Goal: Task Accomplishment & Management: Manage account settings

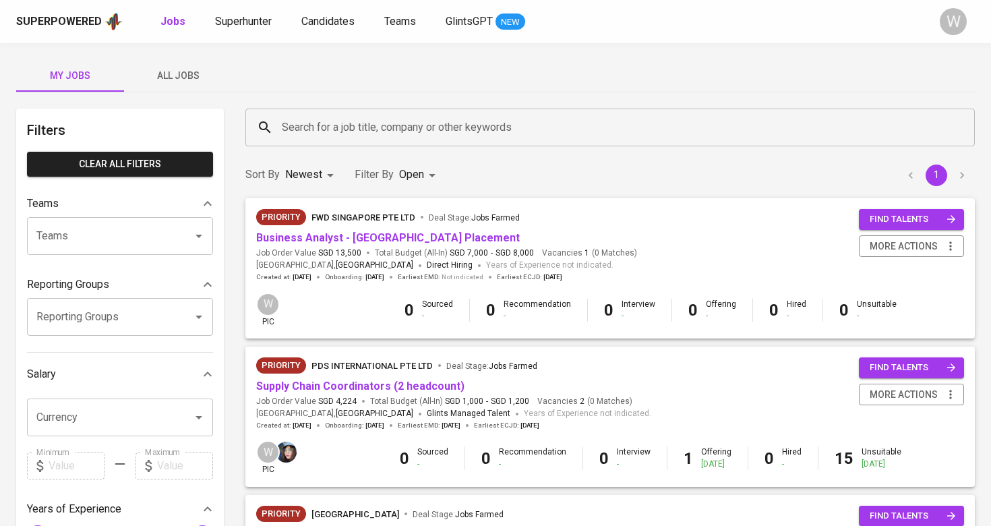
click at [322, 34] on div "Superpowered Jobs Superhunter Candidates Teams GlintsGPT NEW W" at bounding box center [495, 21] width 991 height 43
click at [326, 22] on span "Candidates" at bounding box center [327, 21] width 53 height 13
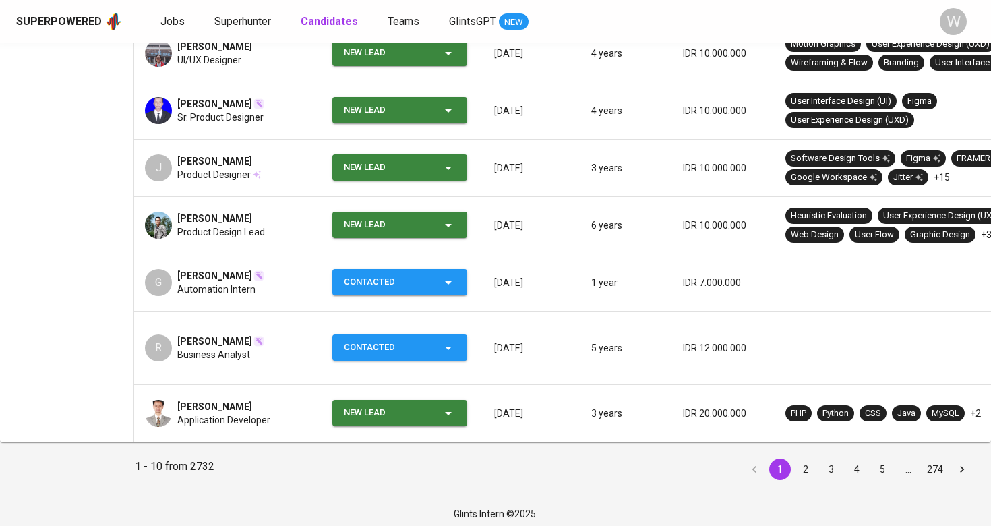
scroll to position [478, 0]
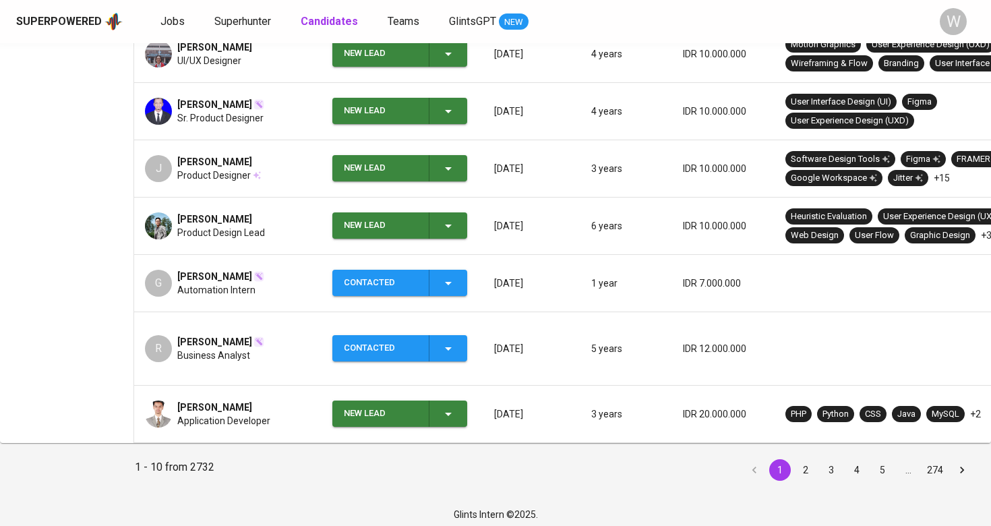
click at [446, 219] on icon "button" at bounding box center [448, 226] width 16 height 16
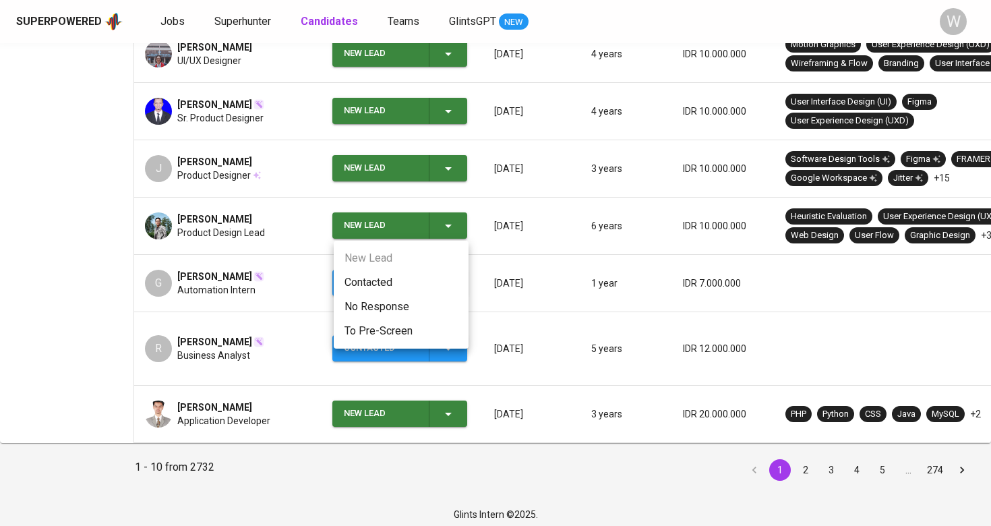
click at [423, 289] on li "Contacted" at bounding box center [401, 282] width 135 height 24
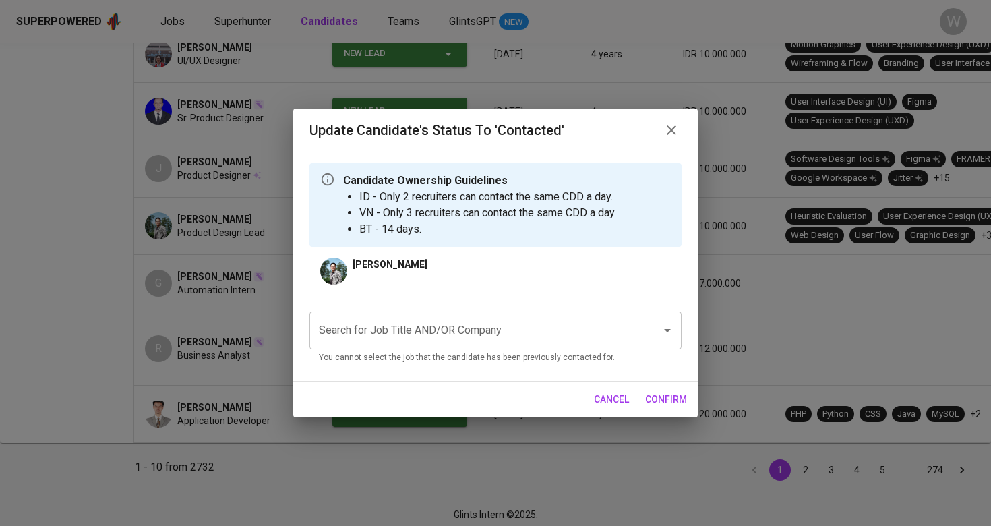
click at [409, 310] on div "Search for Job Title AND/OR Company Search for Job Title AND/OR Company You can…" at bounding box center [495, 335] width 372 height 69
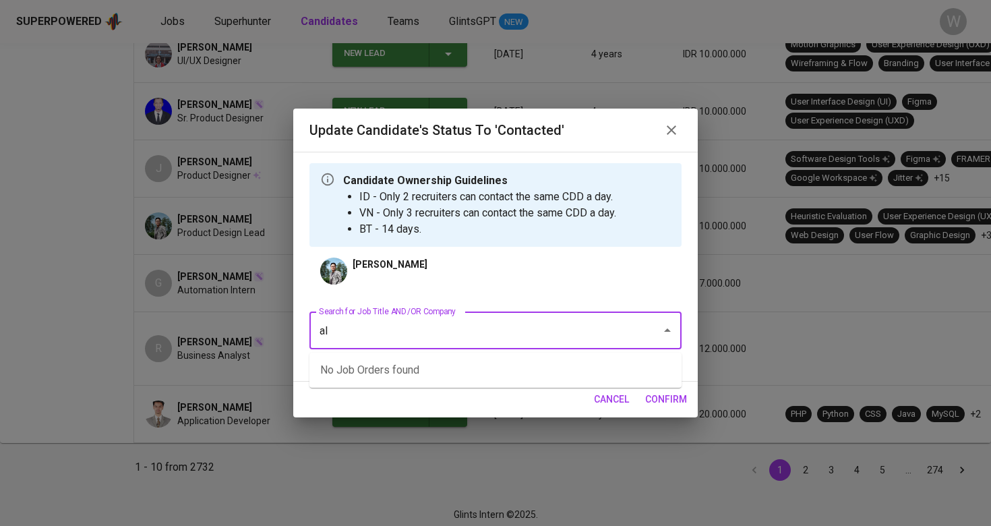
type input "a"
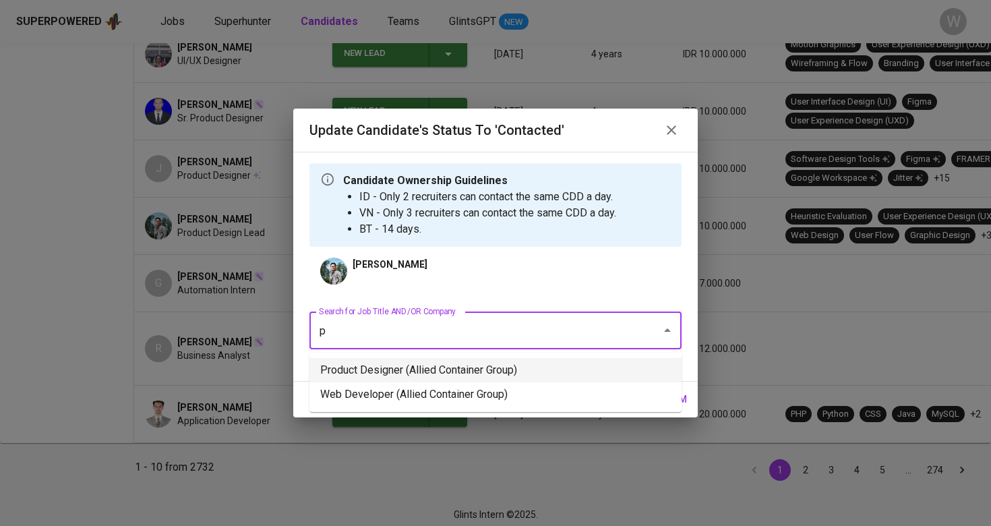
click at [380, 374] on li "Product Designer (Allied Container Group)" at bounding box center [495, 370] width 372 height 24
type input "p"
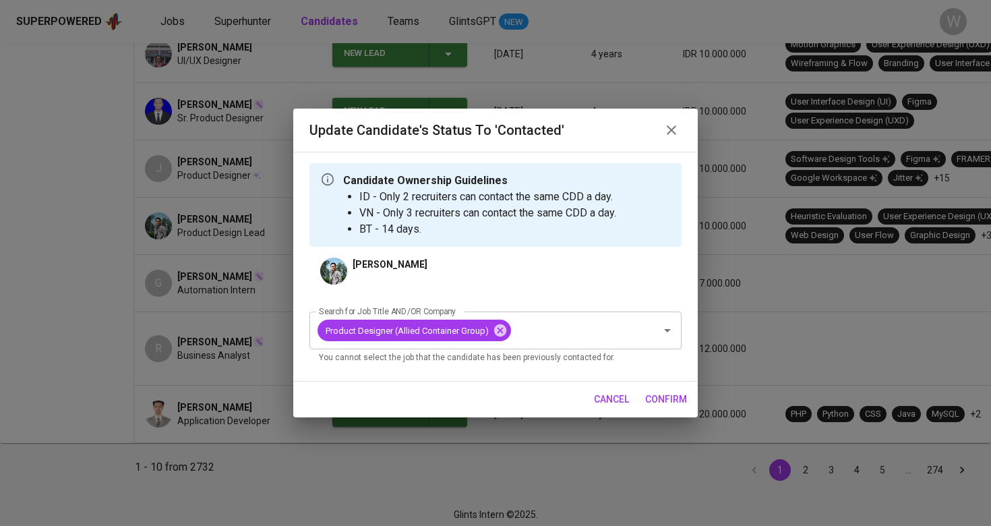
click at [674, 404] on span "confirm" at bounding box center [666, 399] width 42 height 17
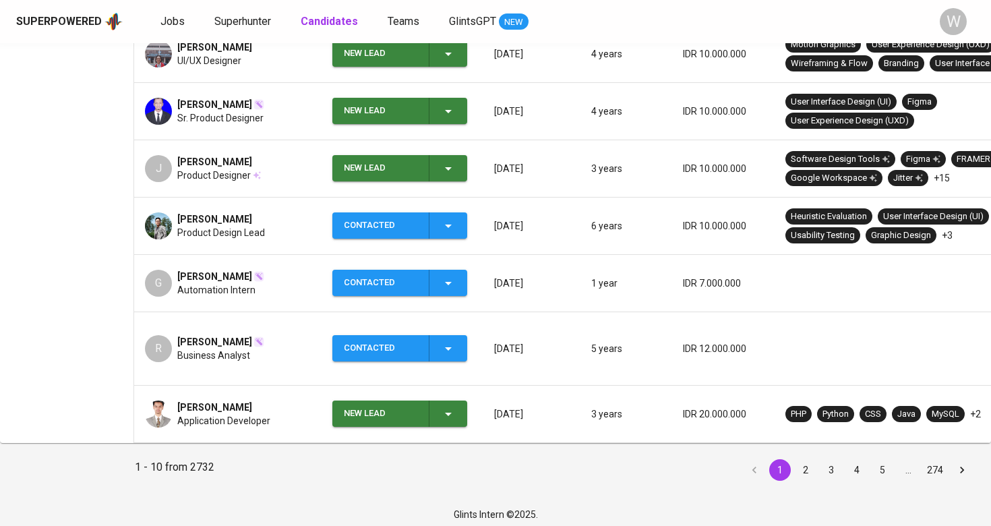
click at [457, 153] on td "New Lead" at bounding box center [403, 168] width 162 height 57
click at [439, 165] on div "New Lead" at bounding box center [400, 168] width 113 height 26
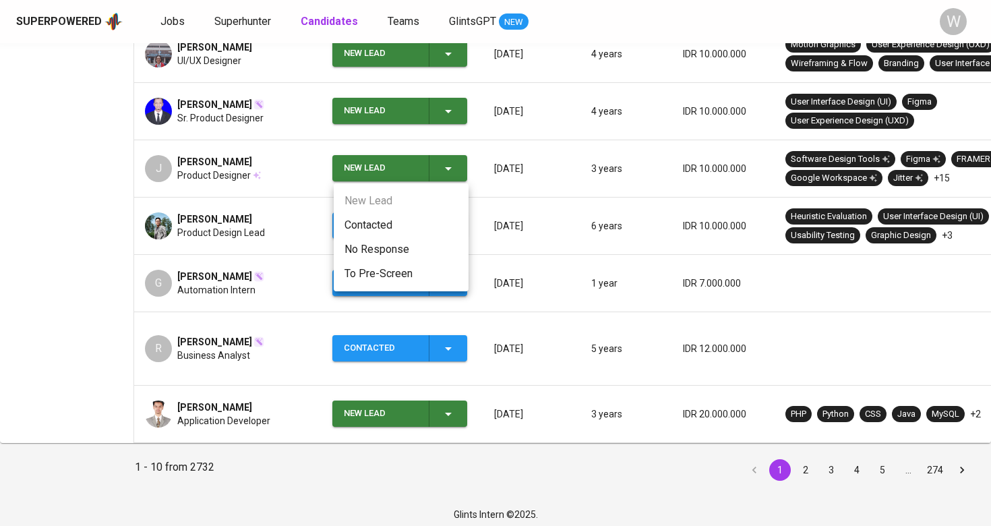
click at [411, 215] on li "Contacted" at bounding box center [401, 225] width 135 height 24
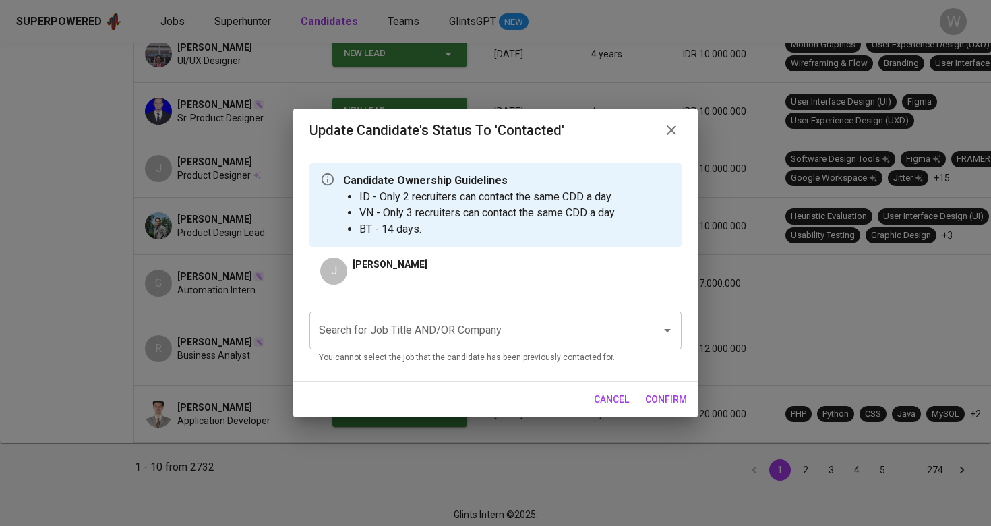
click at [462, 317] on div "Search for Job Title AND/OR Company" at bounding box center [495, 331] width 372 height 38
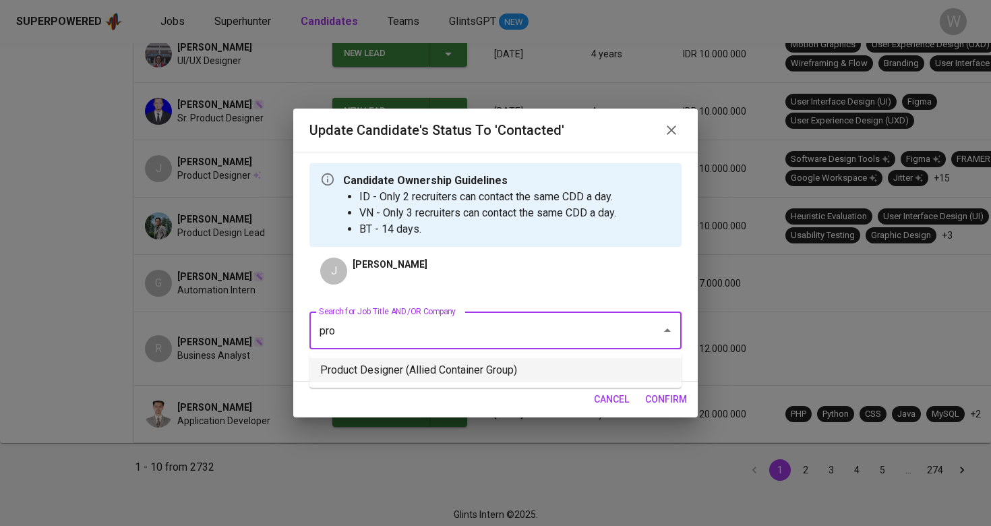
click at [468, 386] on ul "Product Designer (Allied Container Group)" at bounding box center [495, 370] width 372 height 35
click at [477, 370] on li "Product Designer (Allied Container Group)" at bounding box center [495, 370] width 372 height 24
type input "pro"
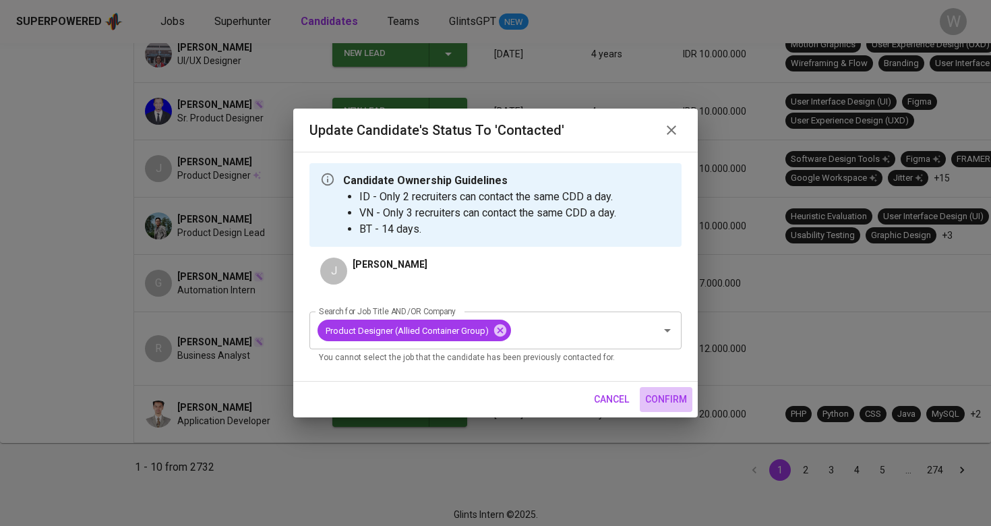
click at [657, 388] on button "confirm" at bounding box center [666, 399] width 53 height 25
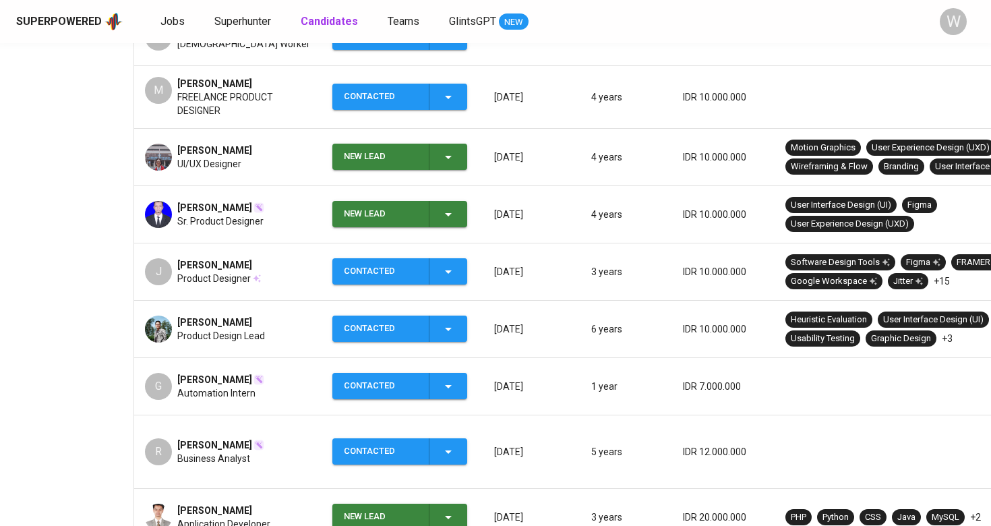
scroll to position [327, 0]
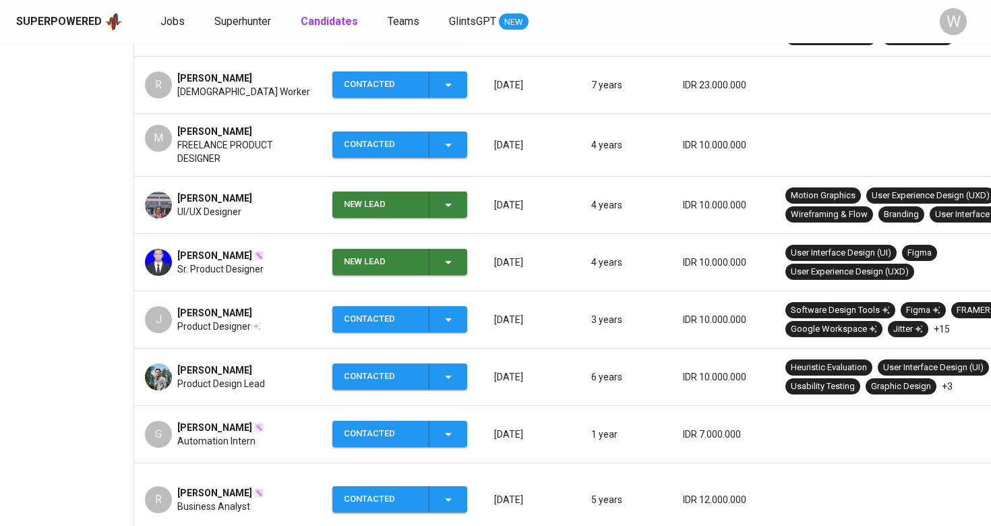
click at [452, 263] on icon "button" at bounding box center [448, 262] width 16 height 16
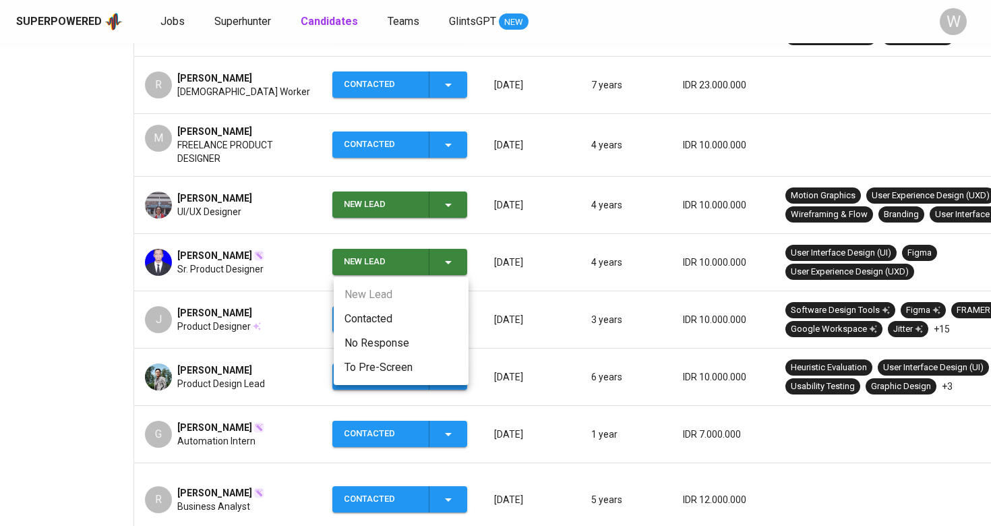
click at [421, 307] on li "Contacted" at bounding box center [401, 319] width 135 height 24
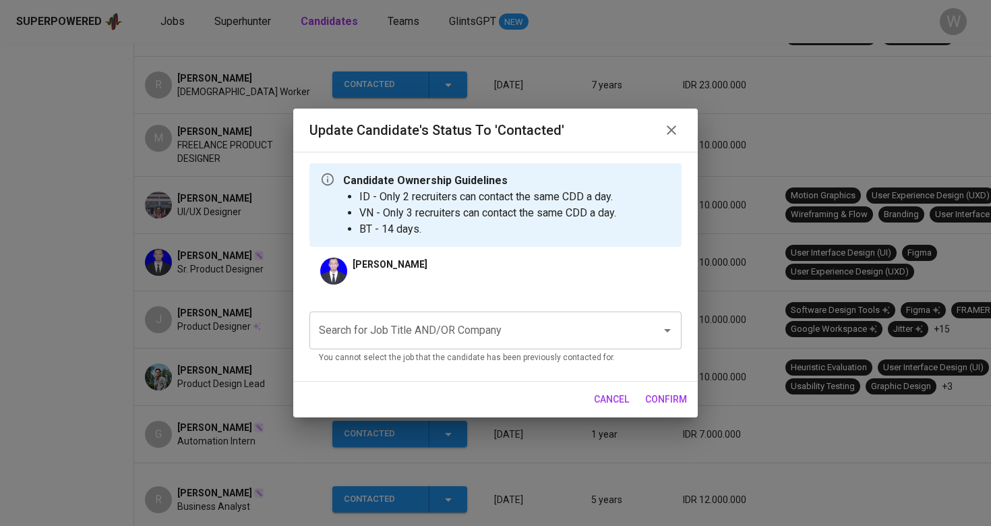
click at [421, 314] on div "Search for Job Title AND/OR Company" at bounding box center [495, 331] width 372 height 38
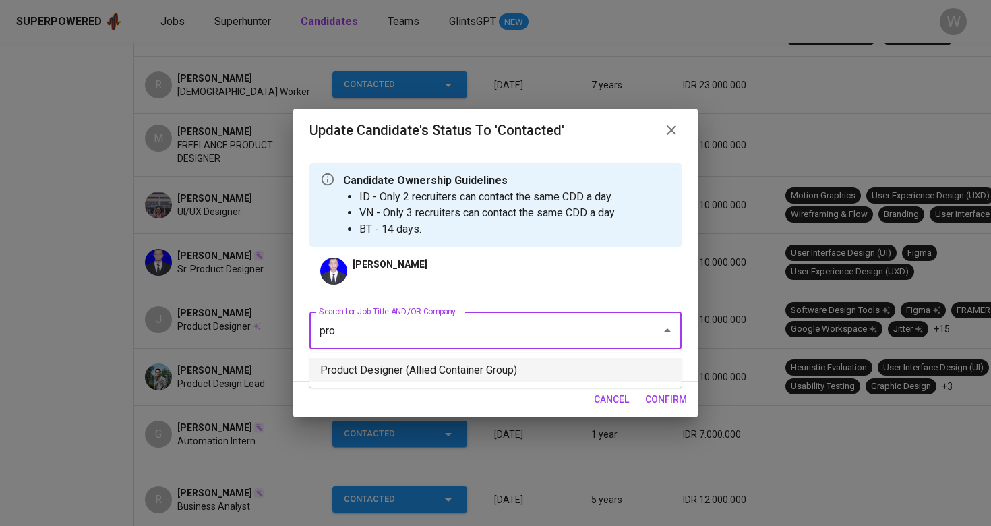
click at [430, 372] on li "Product Designer (Allied Container Group)" at bounding box center [495, 370] width 372 height 24
type input "pro"
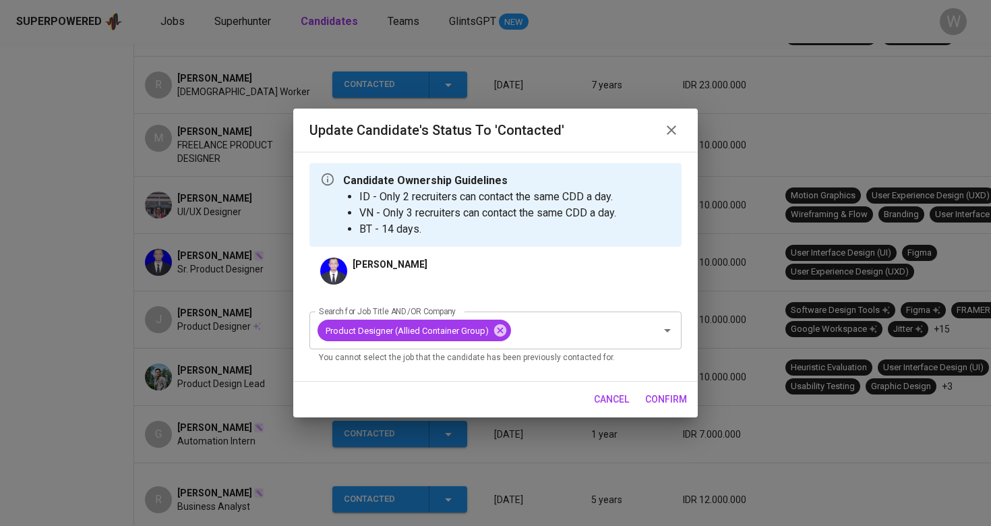
click at [677, 398] on span "confirm" at bounding box center [666, 399] width 42 height 17
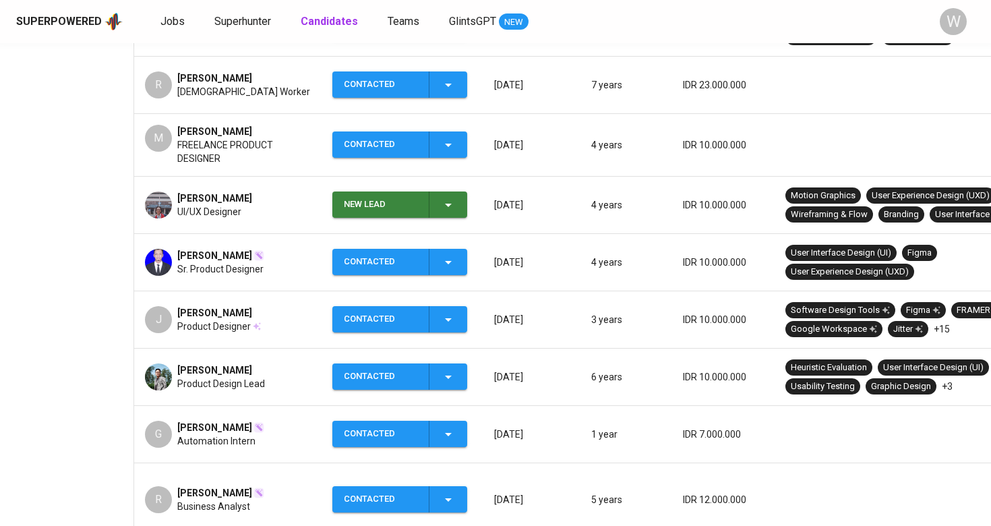
click at [446, 211] on icon "button" at bounding box center [448, 205] width 16 height 16
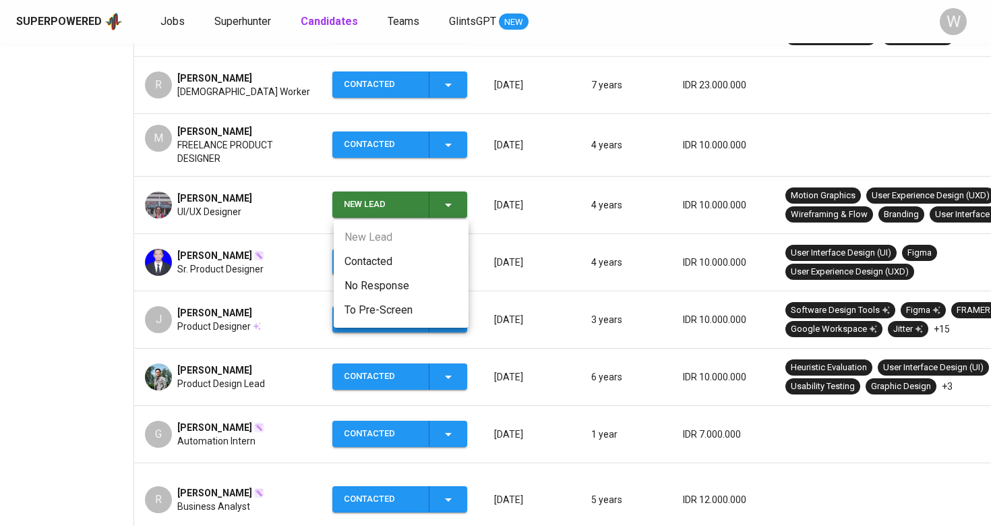
click at [430, 271] on li "Contacted" at bounding box center [401, 261] width 135 height 24
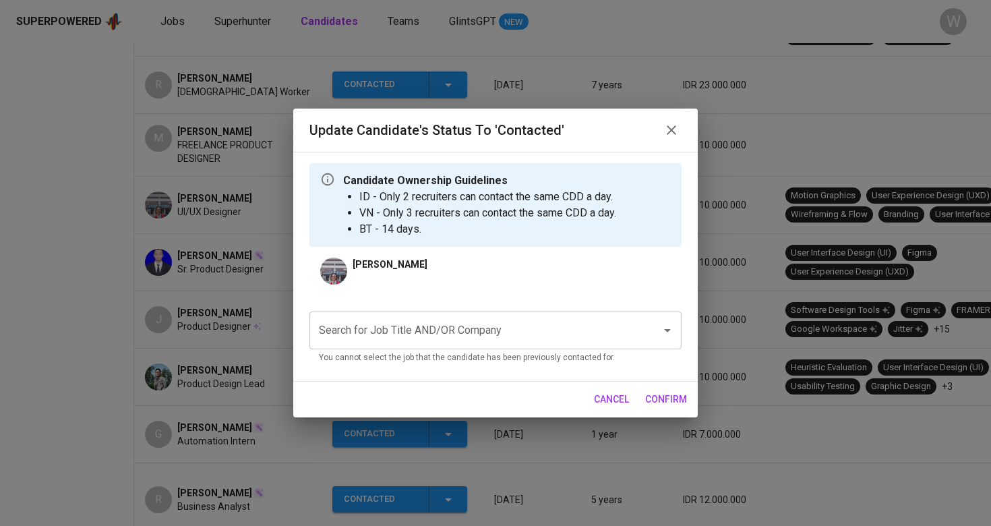
click at [433, 338] on input "Search for Job Title AND/OR Company" at bounding box center [477, 331] width 322 height 26
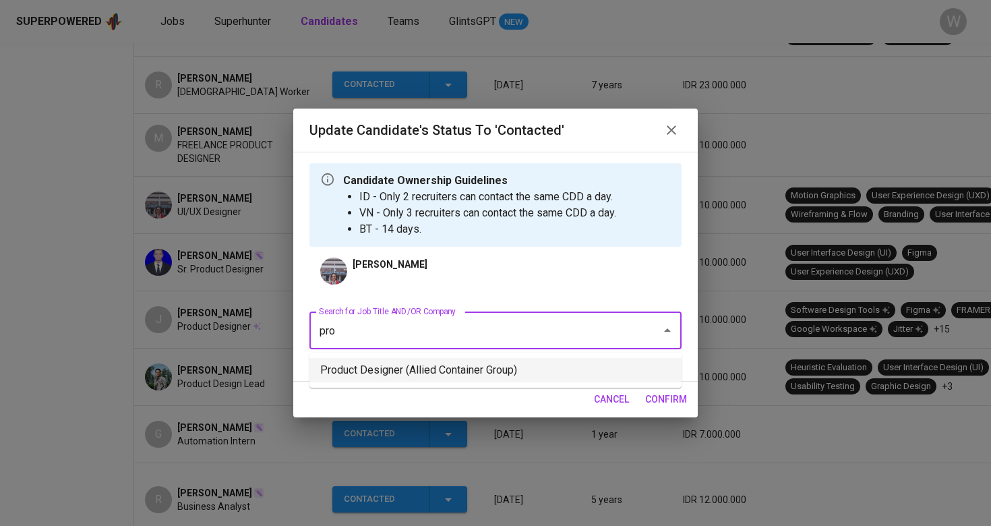
click at [442, 360] on li "Product Designer (Allied Container Group)" at bounding box center [495, 370] width 372 height 24
type input "pro"
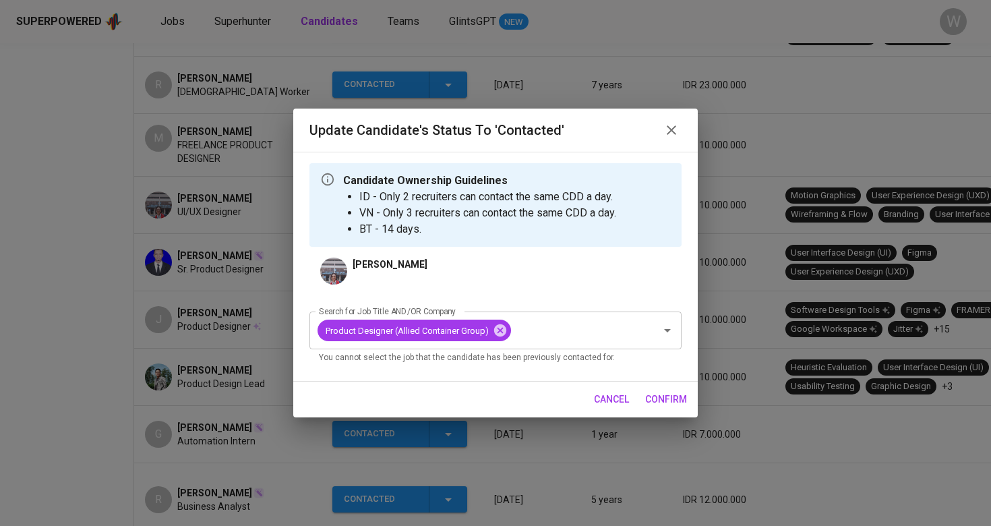
click at [657, 409] on button "confirm" at bounding box center [666, 399] width 53 height 25
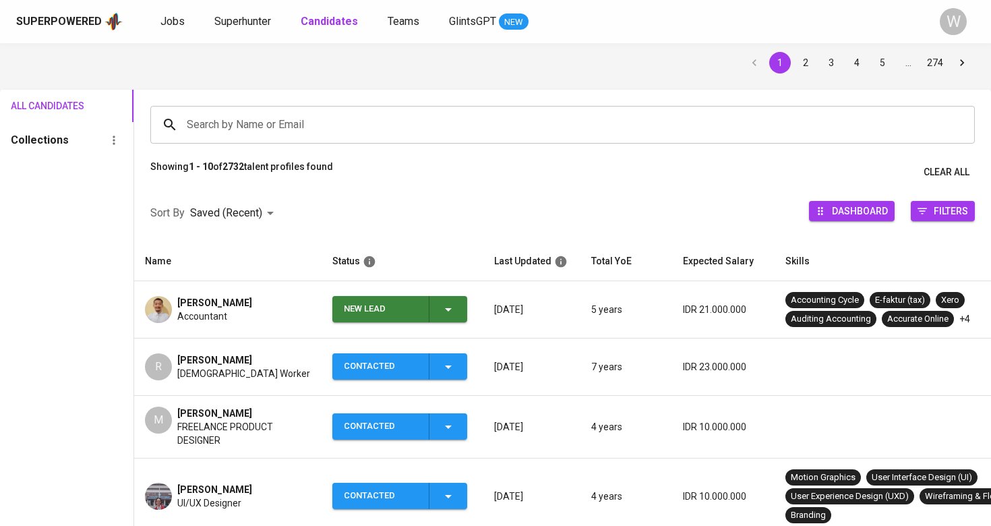
scroll to position [0, 0]
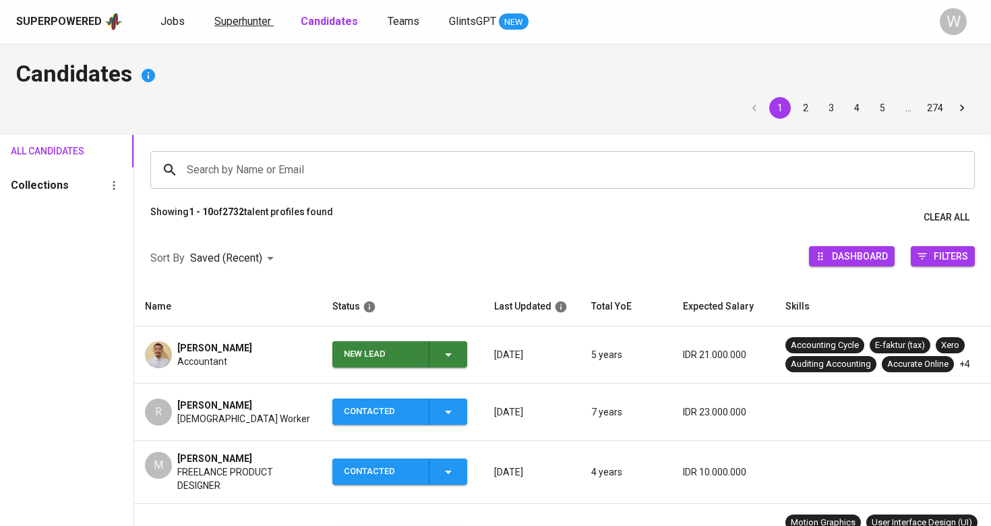
click at [247, 21] on span "Superhunter" at bounding box center [242, 21] width 57 height 13
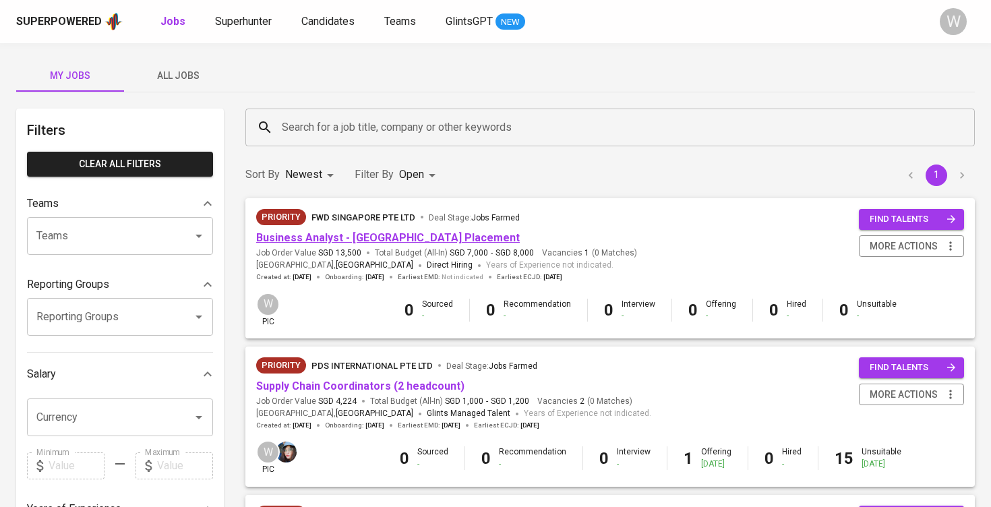
click at [324, 240] on link "Business Analyst - [GEOGRAPHIC_DATA] Placement" at bounding box center [388, 237] width 264 height 13
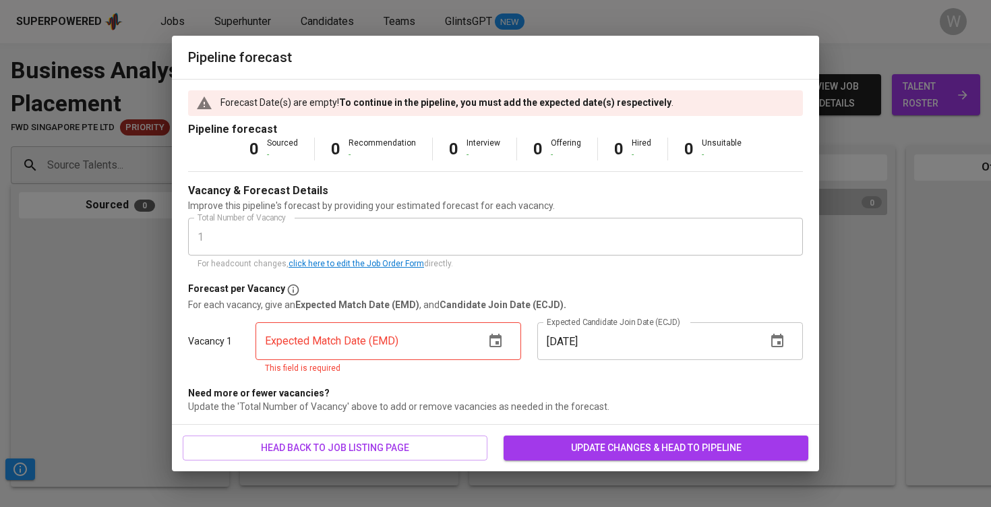
click at [436, 345] on input "text" at bounding box center [365, 341] width 218 height 38
click at [495, 339] on icon "button" at bounding box center [496, 341] width 16 height 16
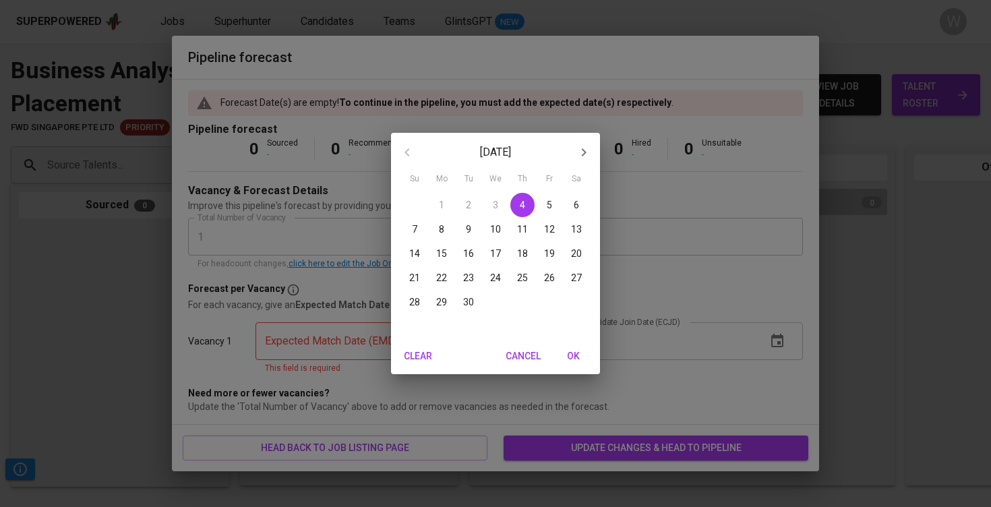
click at [584, 150] on icon "button" at bounding box center [584, 152] width 5 height 8
click at [494, 200] on p "1" at bounding box center [495, 204] width 5 height 13
type input "10/01/2025"
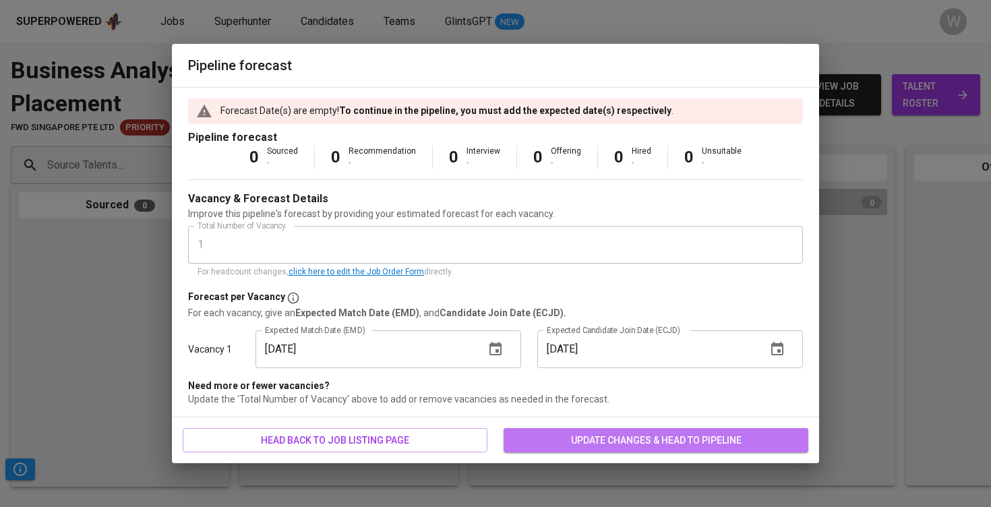
click at [611, 444] on span "update changes & head to pipeline" at bounding box center [655, 440] width 283 height 17
